Goal: Task Accomplishment & Management: Manage account settings

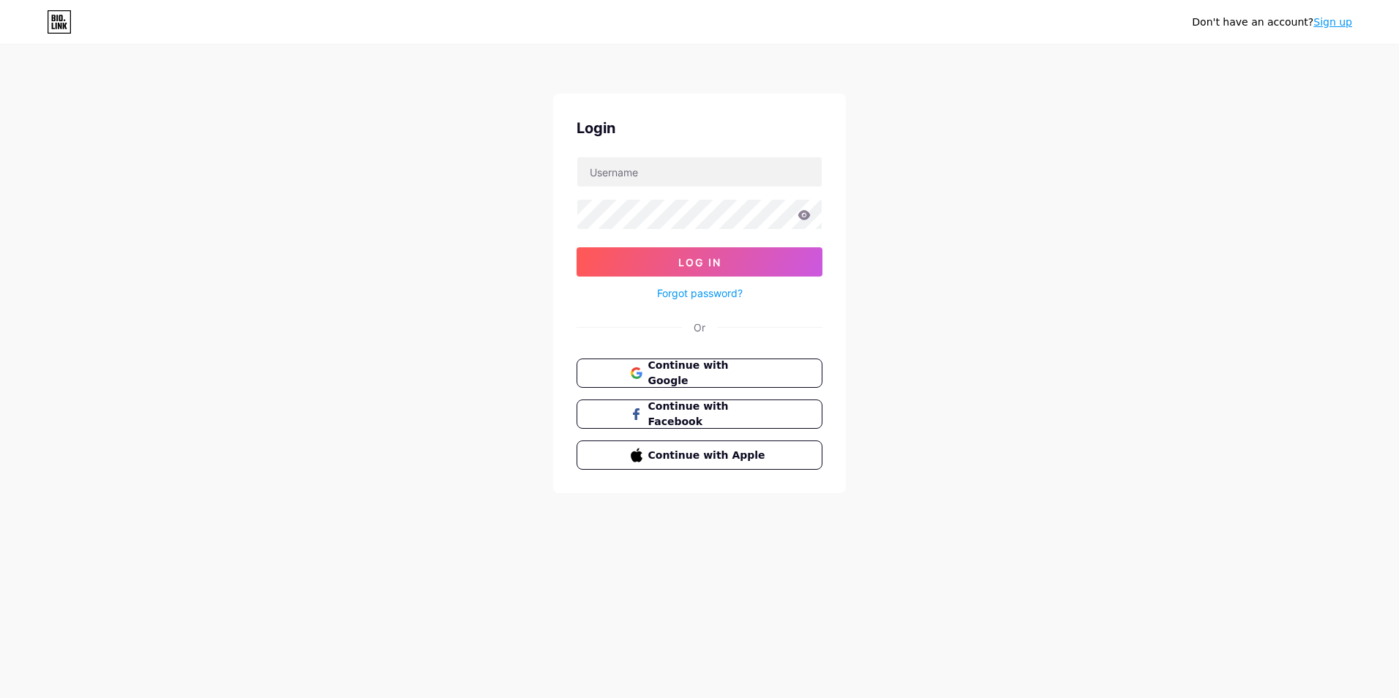
click at [707, 176] on input "text" at bounding box center [699, 171] width 244 height 29
type input "[EMAIL_ADDRESS][DOMAIN_NAME]"
click at [767, 266] on button "Log In" at bounding box center [700, 261] width 246 height 29
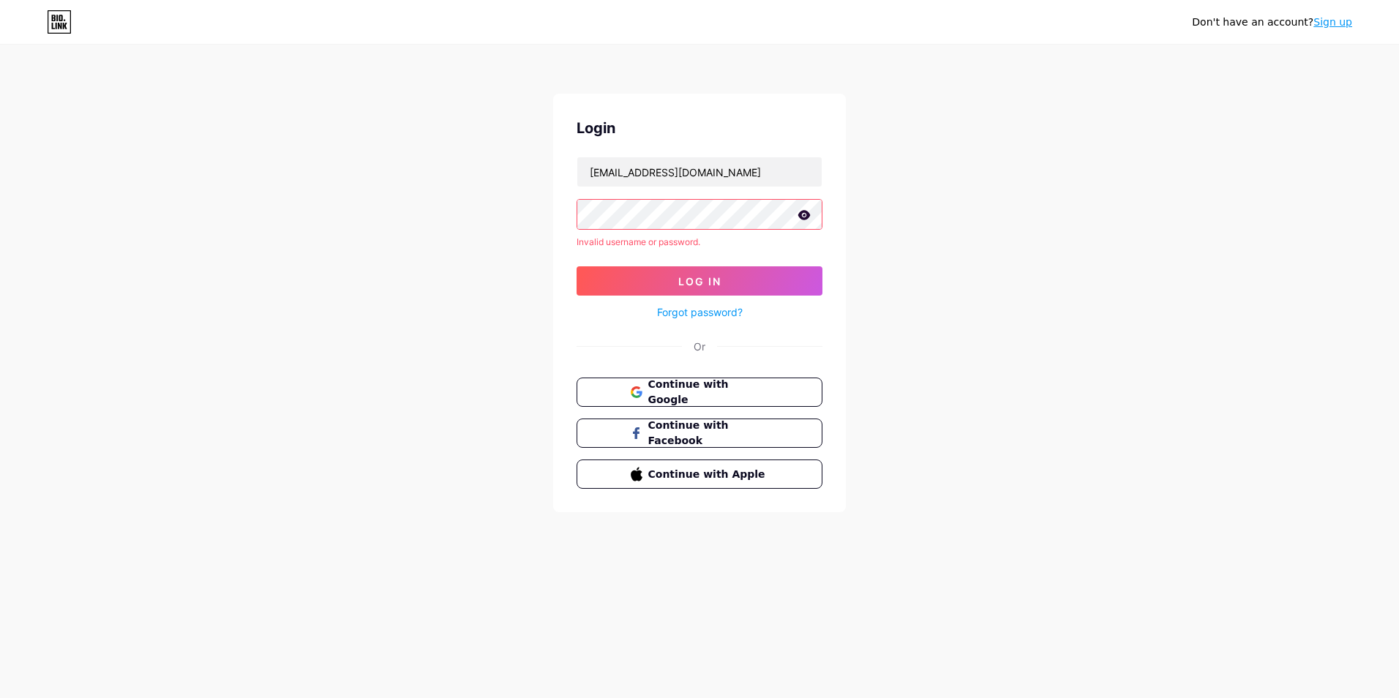
click at [495, 221] on div "Don't have an account? Sign up Login [EMAIL_ADDRESS][DOMAIN_NAME] Invalid usern…" at bounding box center [699, 279] width 1399 height 559
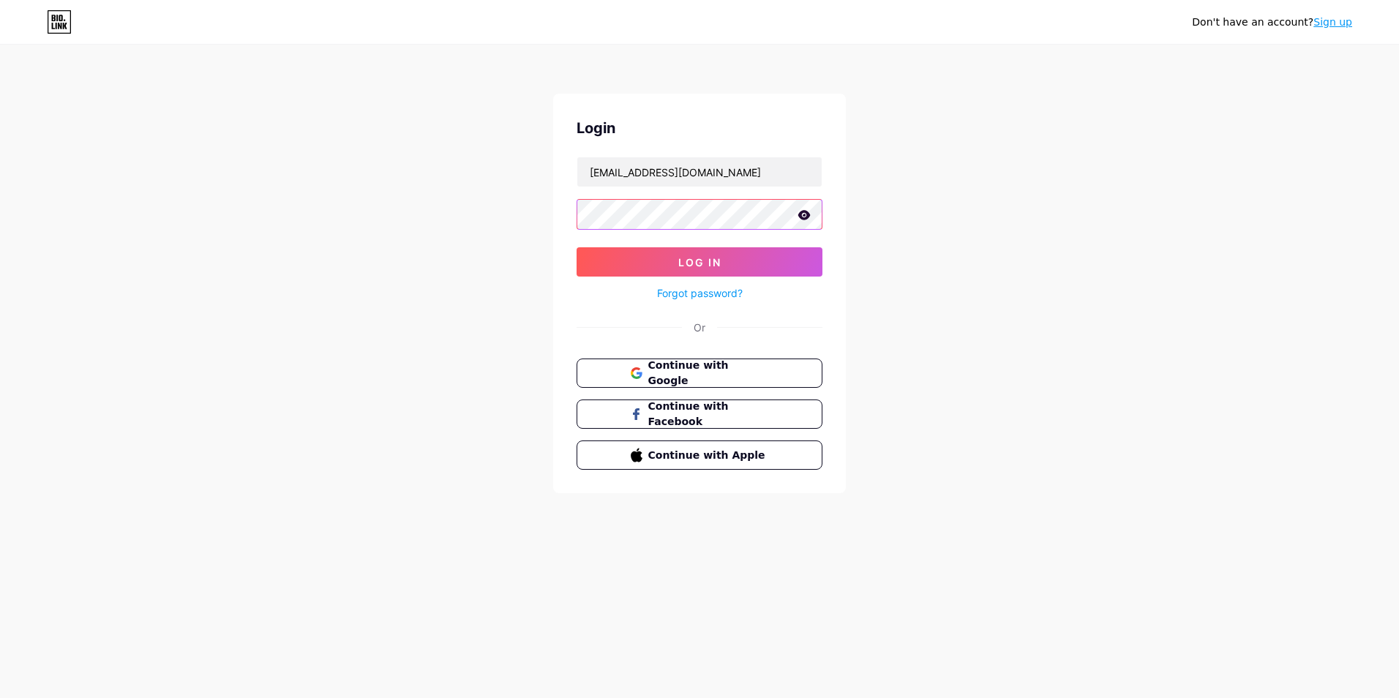
click at [409, 221] on div "Don't have an account? Sign up Login [EMAIL_ADDRESS][DOMAIN_NAME] Log In Forgot…" at bounding box center [699, 270] width 1399 height 540
click at [804, 215] on icon at bounding box center [804, 215] width 12 height 10
click at [804, 215] on icon at bounding box center [803, 216] width 12 height 10
click at [288, 230] on div "Don't have an account? Sign up Login [EMAIL_ADDRESS][DOMAIN_NAME] Log In Forgot…" at bounding box center [699, 270] width 1399 height 540
click at [681, 261] on span "Log In" at bounding box center [699, 262] width 43 height 12
